Goal: Task Accomplishment & Management: Manage account settings

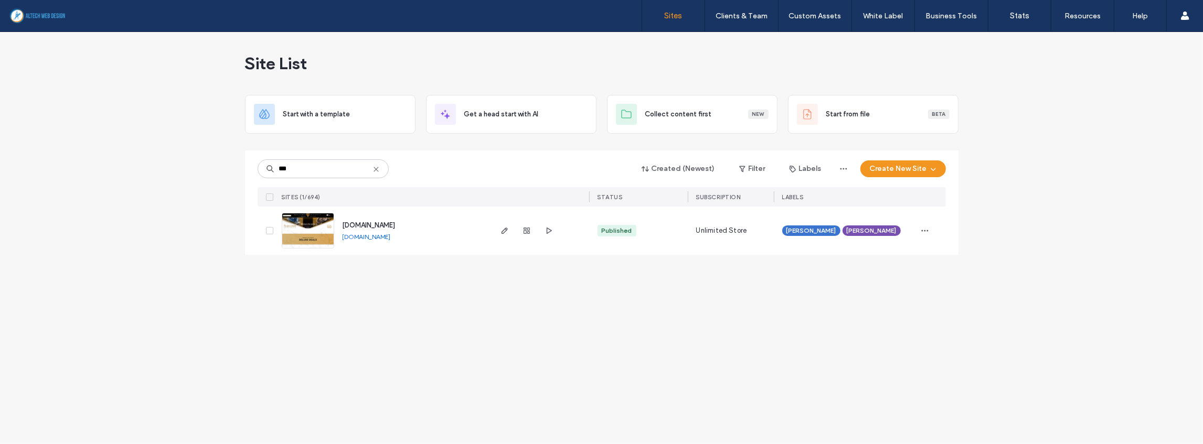
click at [374, 171] on icon at bounding box center [376, 169] width 8 height 8
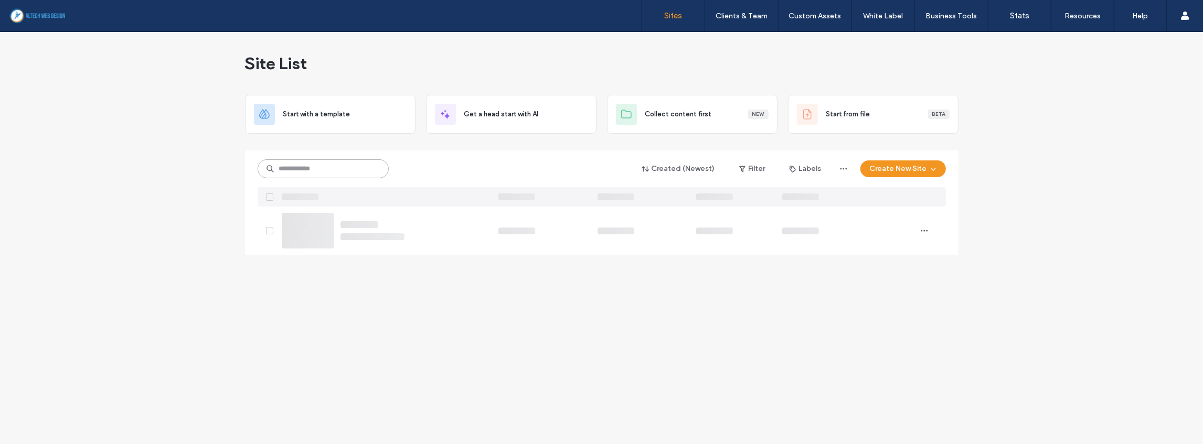
click at [342, 172] on input at bounding box center [323, 168] width 131 height 19
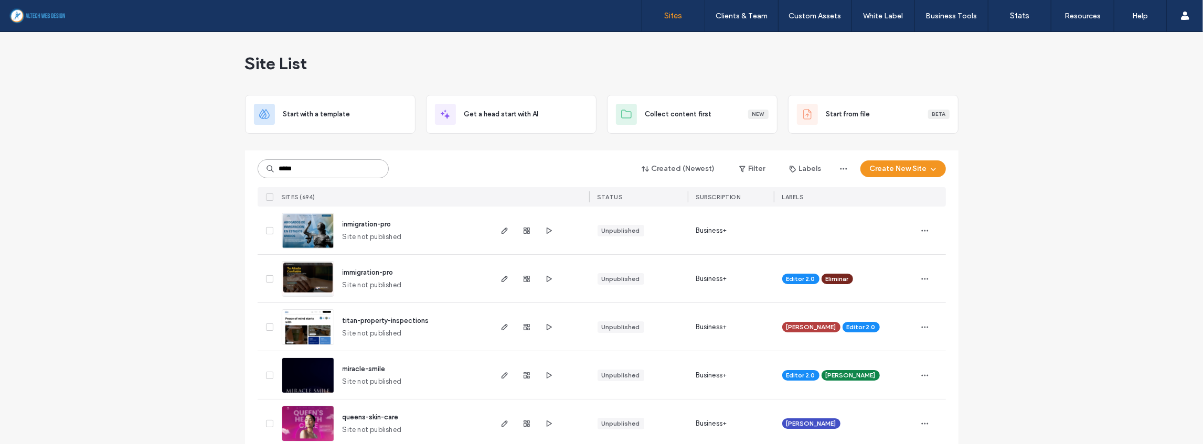
type input "*****"
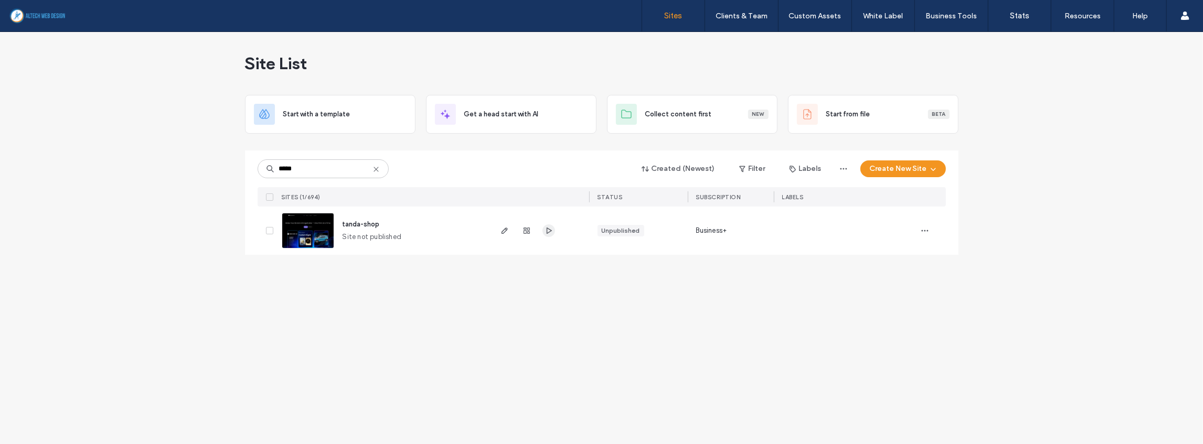
click at [546, 232] on icon "button" at bounding box center [549, 231] width 8 height 8
click at [530, 232] on icon "button" at bounding box center [527, 231] width 8 height 8
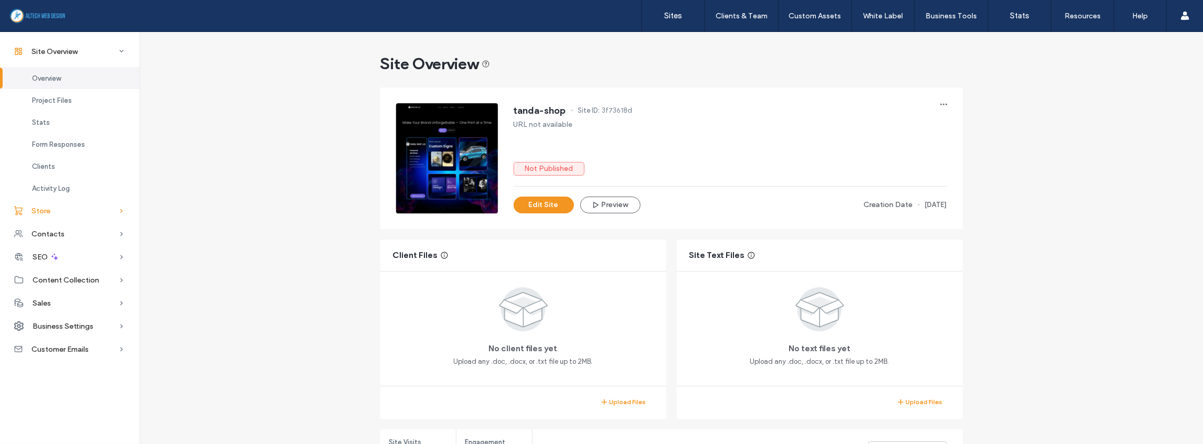
click at [46, 217] on div "Store" at bounding box center [70, 210] width 140 height 23
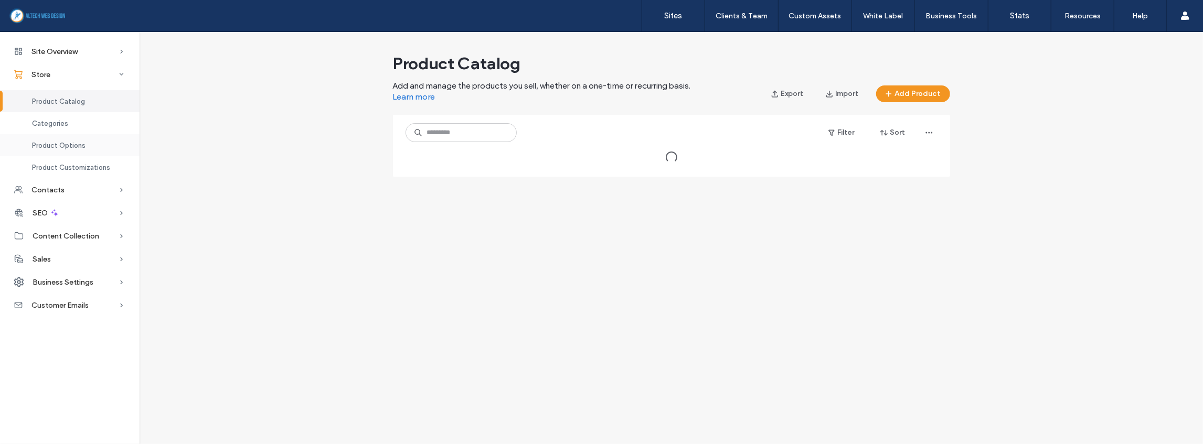
click at [61, 145] on span "Product Options" at bounding box center [59, 146] width 54 height 8
click at [75, 98] on span "Product Catalog" at bounding box center [58, 102] width 53 height 8
click at [70, 103] on span "Product Catalog" at bounding box center [58, 102] width 53 height 8
click at [61, 47] on span "Site Overview" at bounding box center [54, 51] width 46 height 9
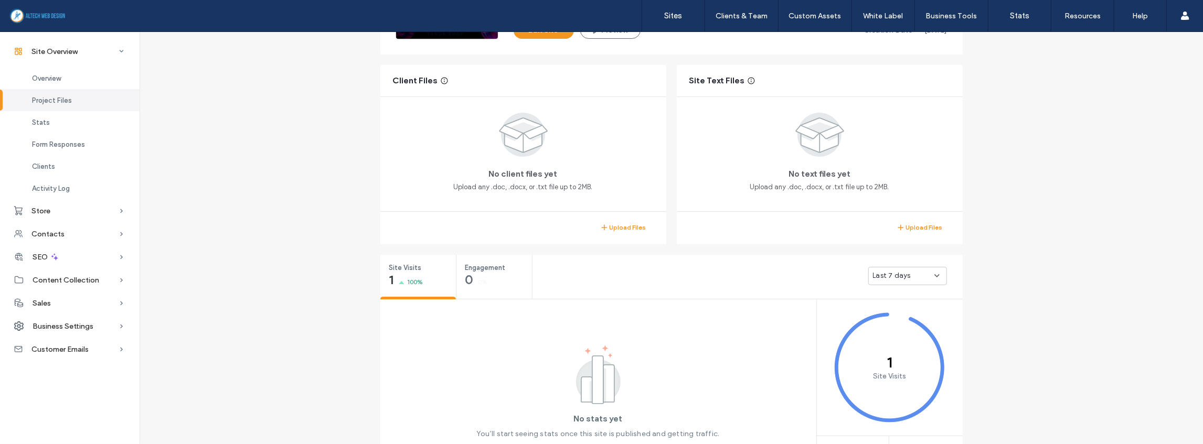
scroll to position [349, 0]
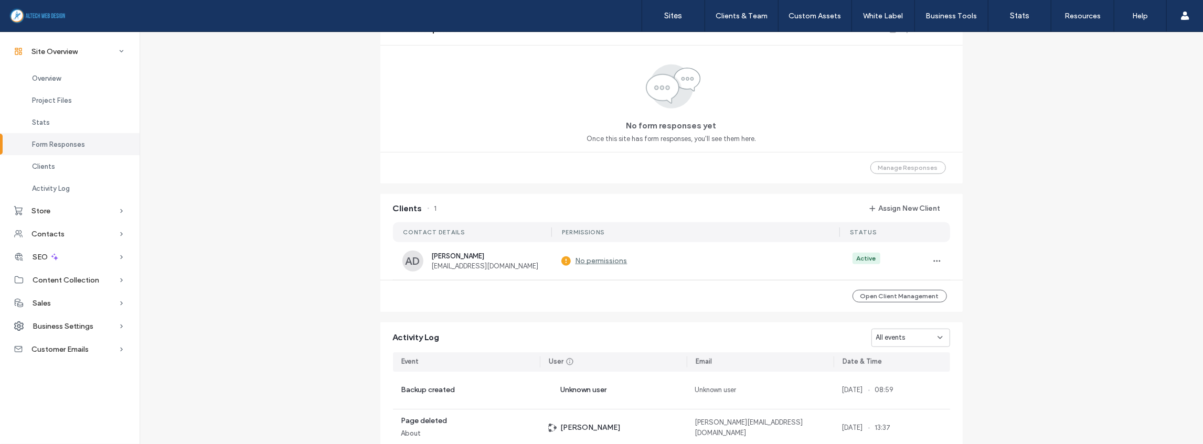
scroll to position [699, 0]
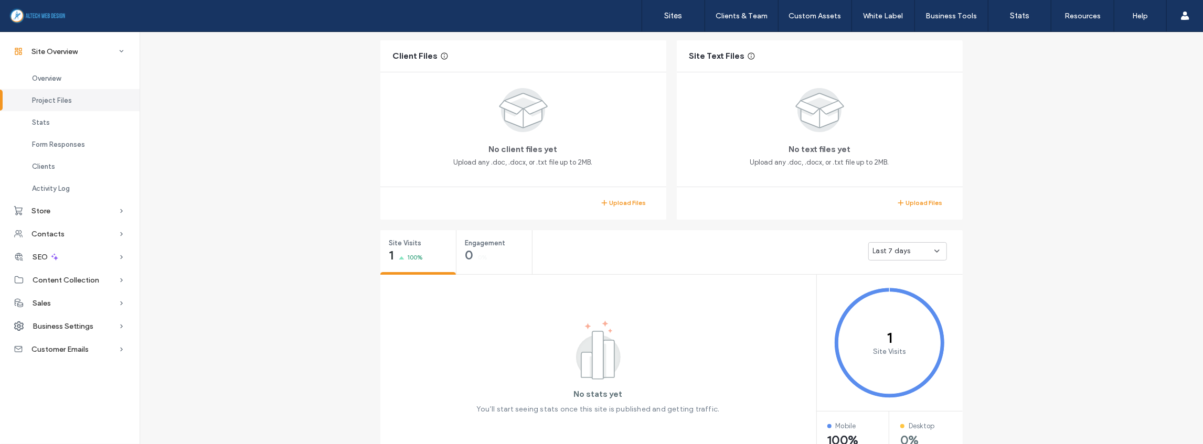
scroll to position [25, 0]
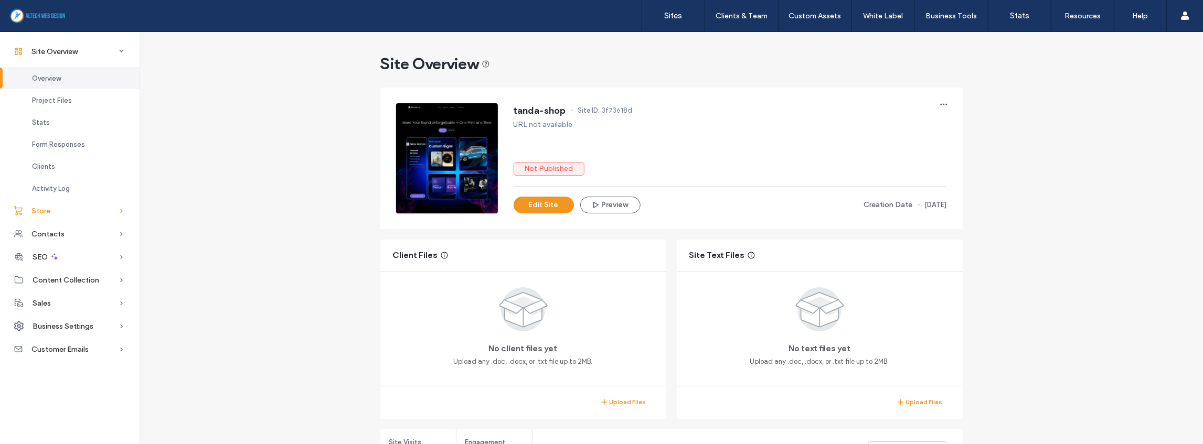
click at [87, 210] on div "Store" at bounding box center [70, 210] width 140 height 23
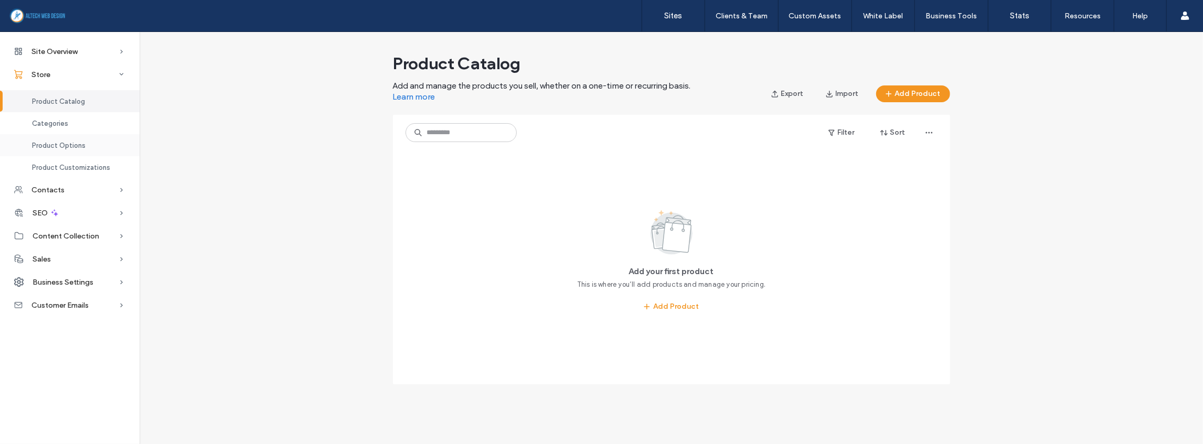
click at [72, 145] on span "Product Options" at bounding box center [59, 146] width 54 height 8
